Goal: Check status

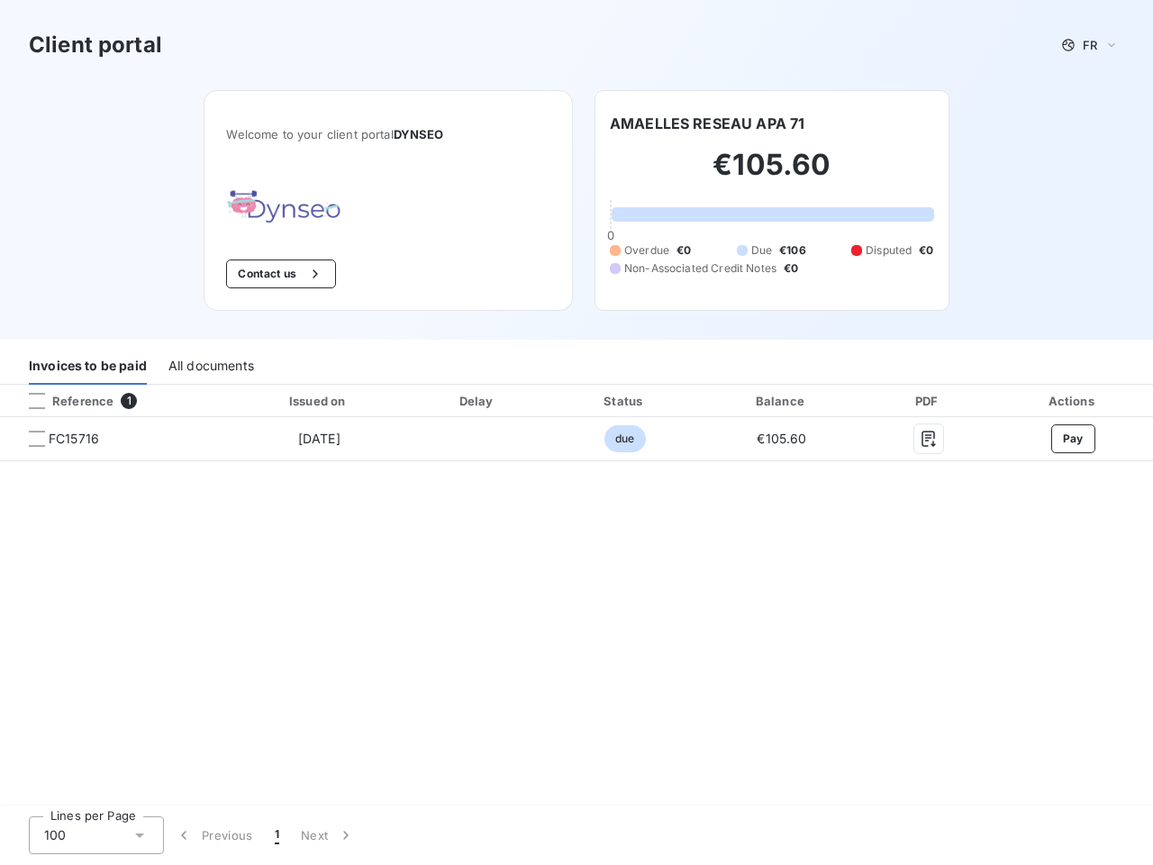
click at [1090, 45] on span "FR" at bounding box center [1090, 45] width 14 height 14
click at [278, 274] on button "Contact us" at bounding box center [280, 273] width 109 height 29
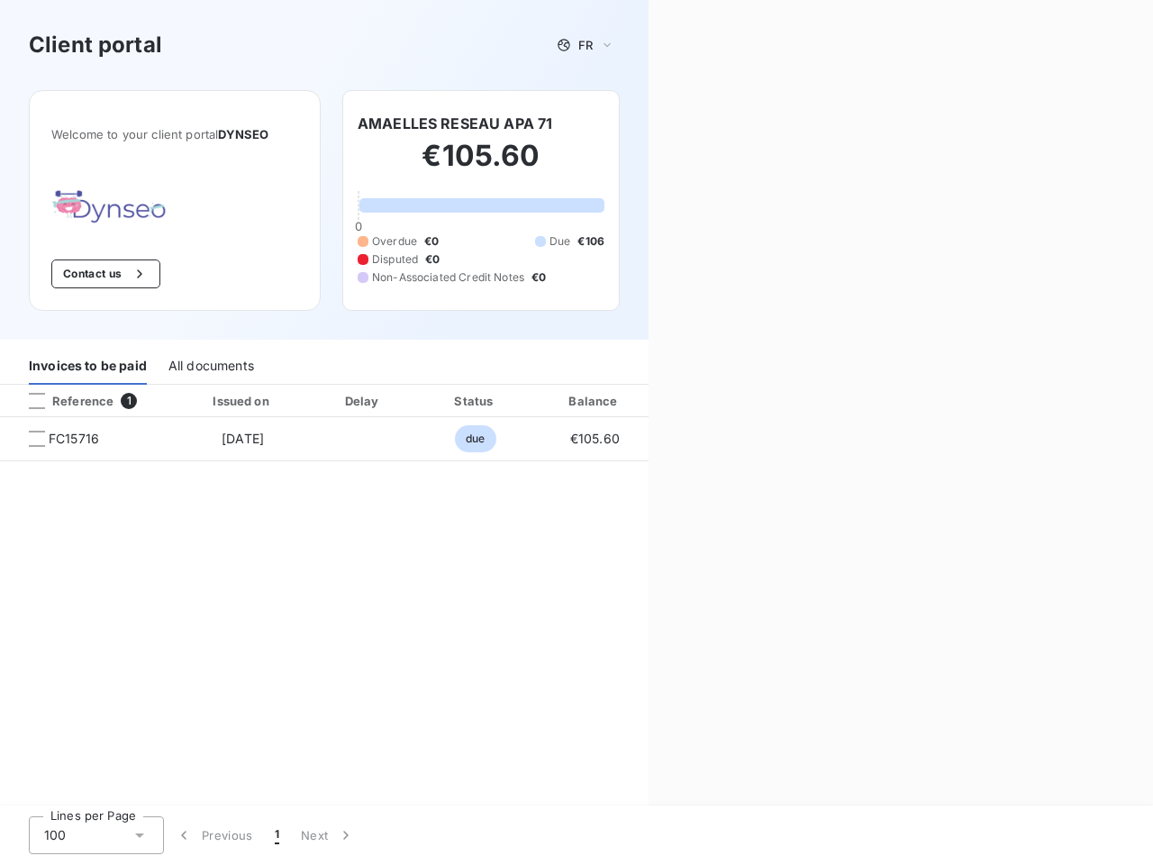
click at [707, 123] on div "Contact us Fill out the form below, and a member of our team will get back to y…" at bounding box center [901, 432] width 505 height 865
click at [87, 366] on div "Invoices to be paid" at bounding box center [88, 366] width 118 height 38
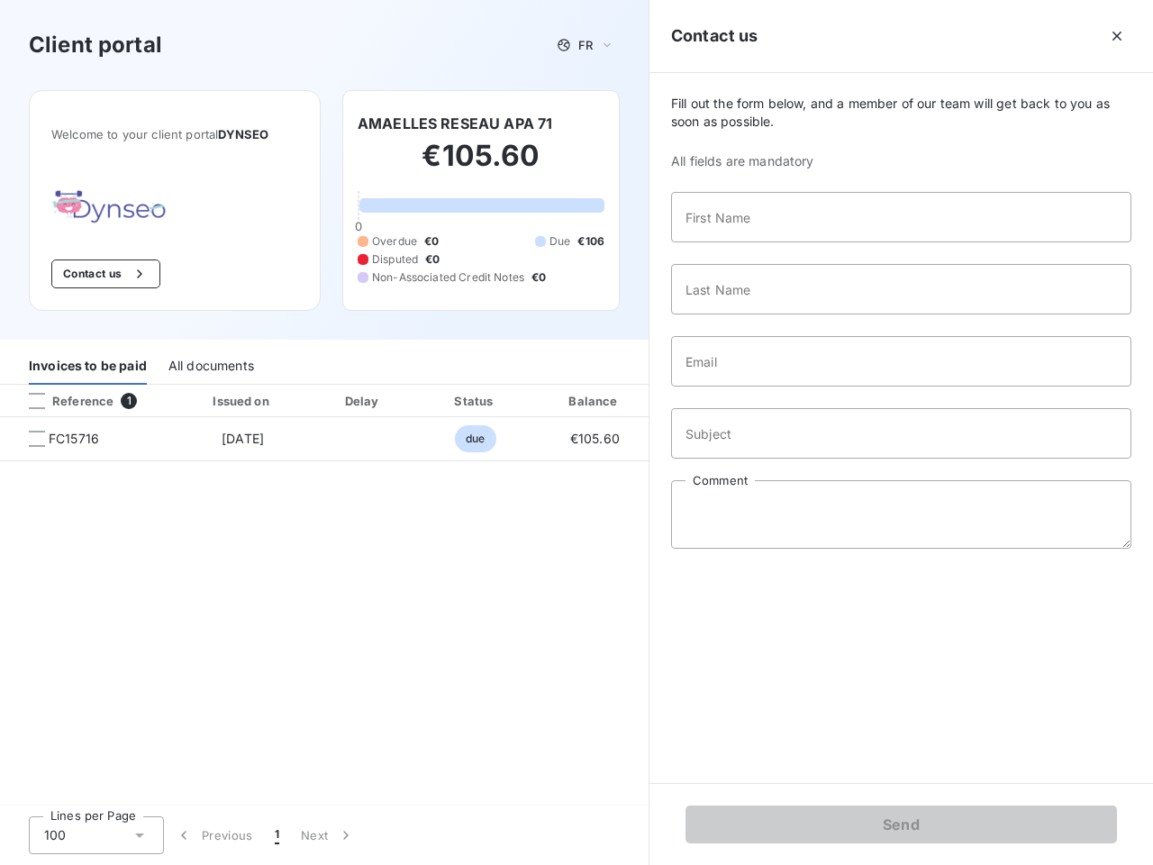
click at [210, 366] on div "All documents" at bounding box center [211, 366] width 86 height 38
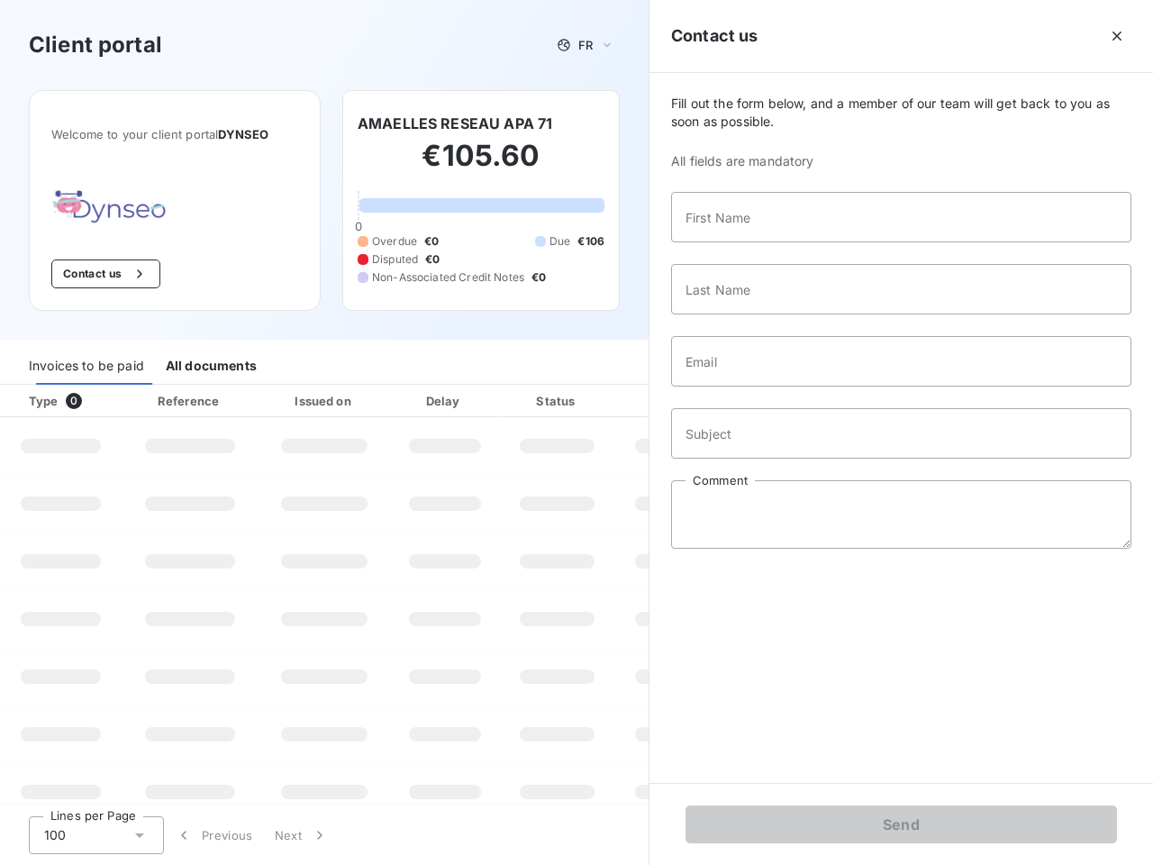
click at [115, 401] on div at bounding box center [109, 401] width 18 height 18
click at [37, 401] on div "Type 0" at bounding box center [68, 401] width 100 height 18
click at [318, 401] on div "Issued on" at bounding box center [324, 401] width 124 height 18
click at [478, 401] on div at bounding box center [487, 401] width 18 height 18
click at [624, 401] on div "Amount" at bounding box center [675, 401] width 115 height 18
